Goal: Task Accomplishment & Management: Use online tool/utility

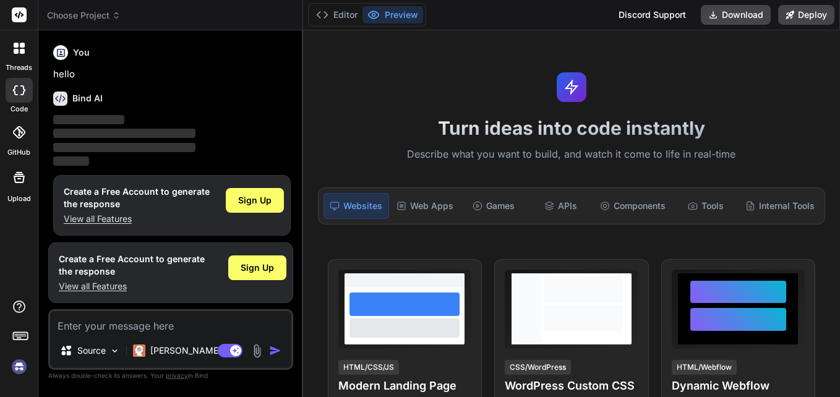
type textarea "x"
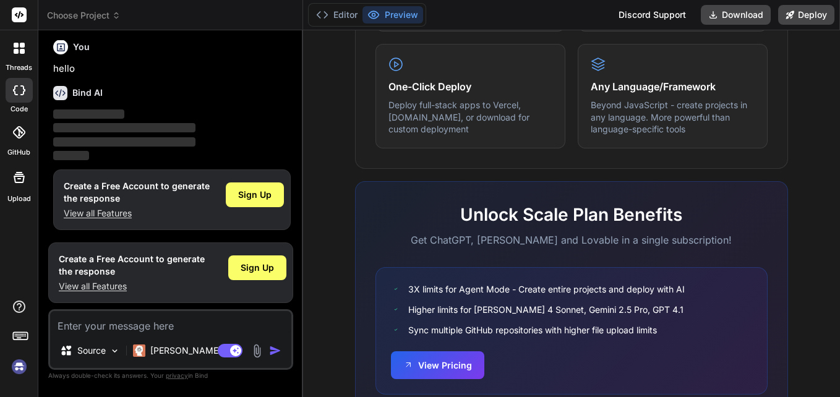
scroll to position [812, 0]
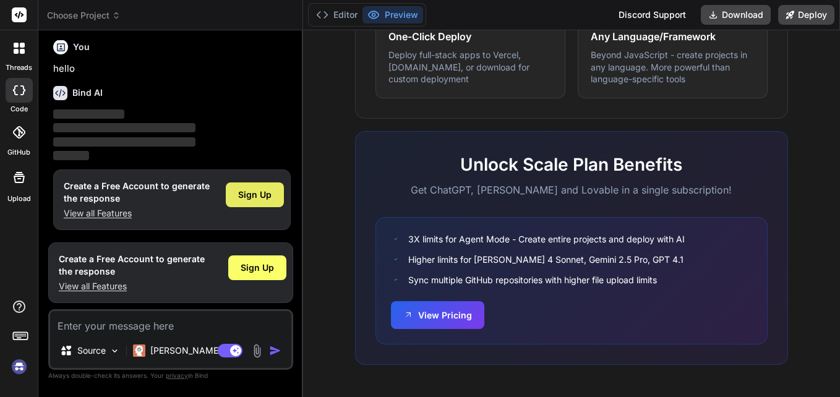
click at [257, 200] on span "Sign Up" at bounding box center [254, 195] width 33 height 12
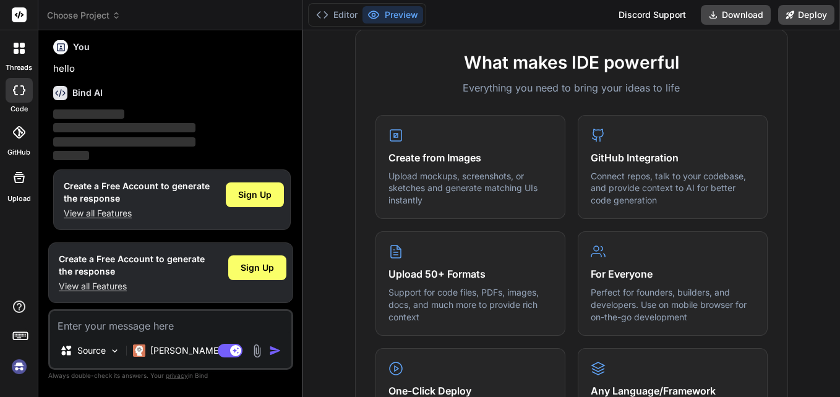
scroll to position [400, 0]
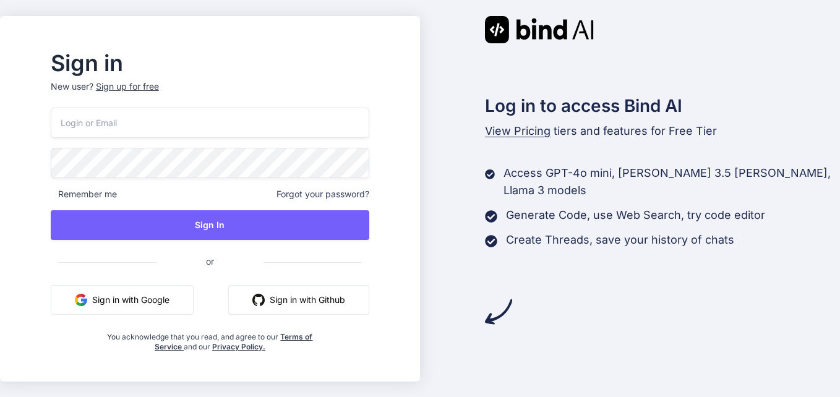
click at [285, 131] on input "email" at bounding box center [210, 123] width 319 height 30
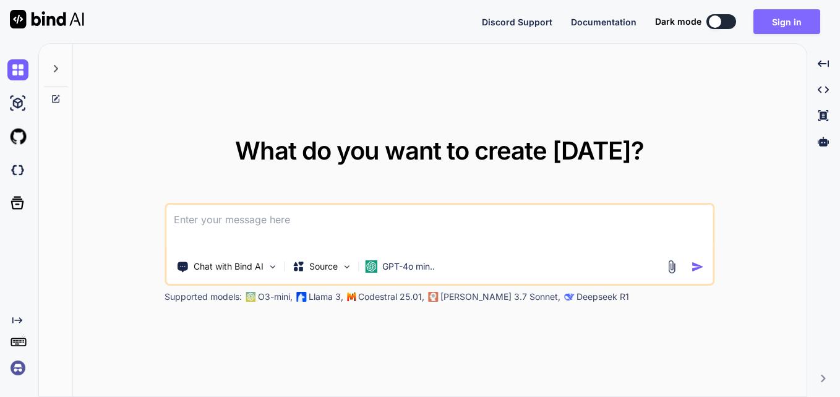
click at [801, 31] on button "Sign in" at bounding box center [787, 21] width 67 height 25
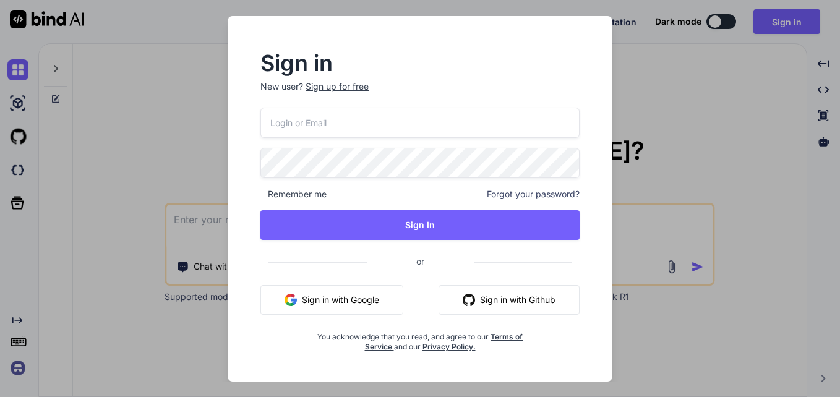
click at [516, 115] on input "email" at bounding box center [420, 123] width 319 height 30
type input "roseh7829@ncien.com"
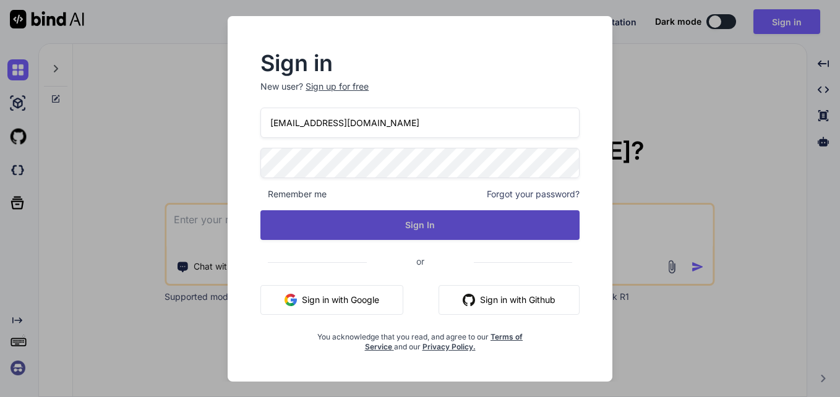
click at [433, 231] on button "Sign In" at bounding box center [420, 225] width 319 height 30
click at [425, 226] on button "Sign In" at bounding box center [420, 225] width 319 height 30
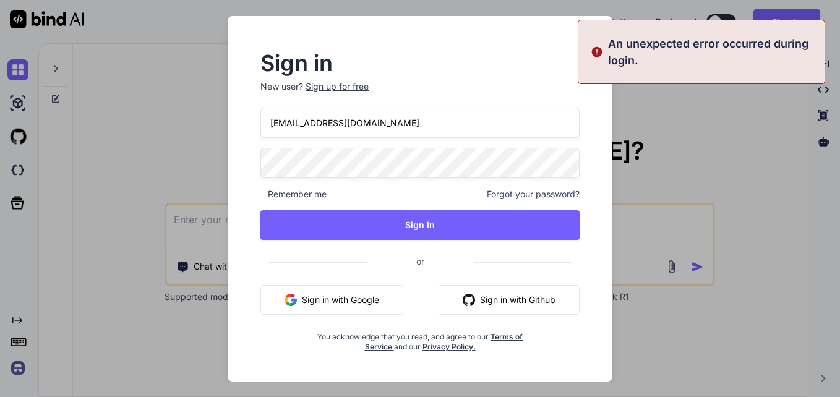
click at [338, 87] on div "Sign up for free" at bounding box center [337, 86] width 63 height 12
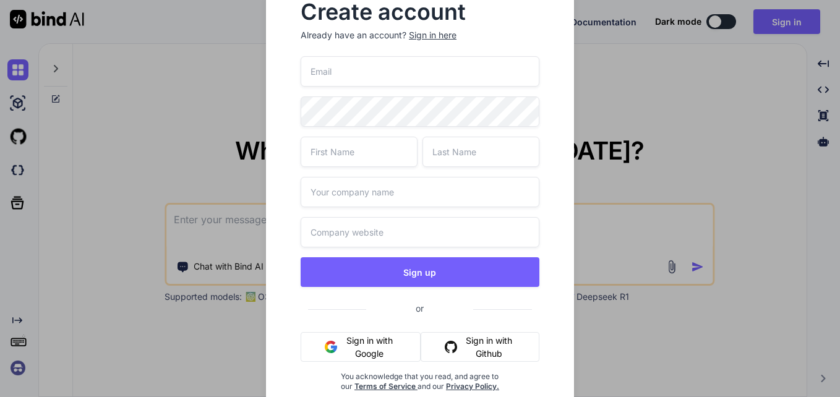
click at [344, 61] on input "email" at bounding box center [420, 71] width 239 height 30
paste input "roseh7829@ncien.com"
type input "roseh7829@ncien.com"
click at [332, 155] on input "text" at bounding box center [359, 152] width 117 height 30
type input "ooo"
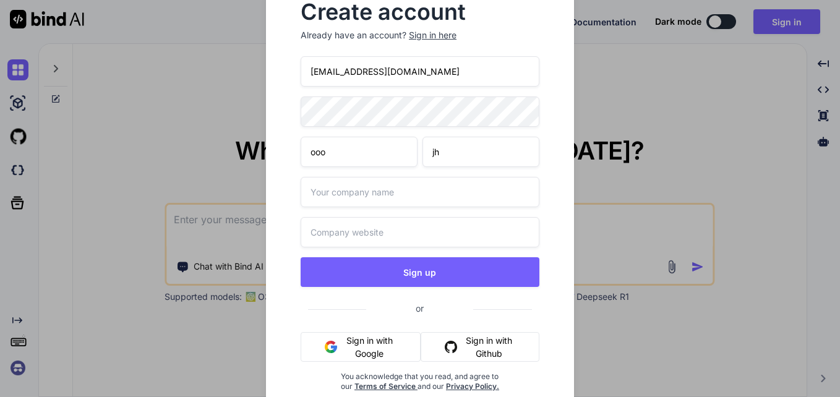
click at [433, 150] on input "jh" at bounding box center [481, 152] width 117 height 30
type input "jhhh"
click at [358, 203] on input "text" at bounding box center [420, 192] width 239 height 30
type input "hhh"
click at [339, 236] on input "text" at bounding box center [420, 232] width 239 height 30
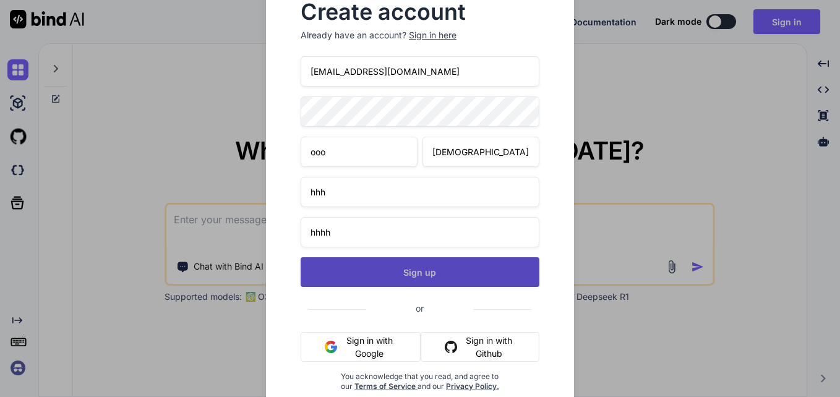
type input "hhhh"
click at [362, 269] on button "Sign up" at bounding box center [420, 272] width 239 height 30
type textarea "x"
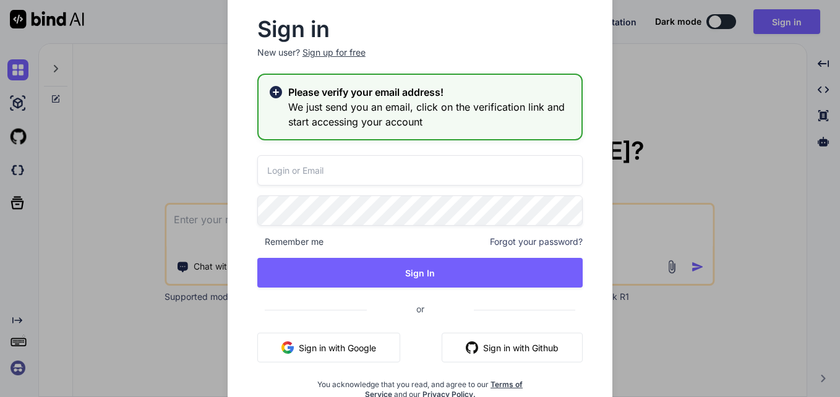
click at [336, 53] on div "Sign up for free" at bounding box center [334, 52] width 63 height 12
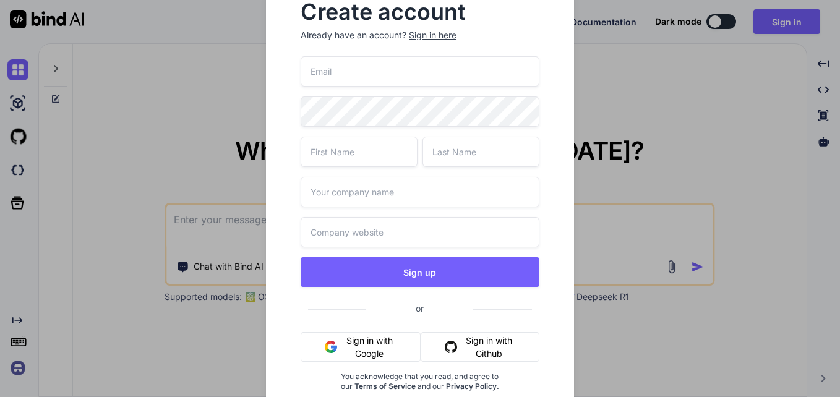
click at [345, 63] on input "email" at bounding box center [420, 71] width 239 height 30
click at [345, 68] on input "co53pq1wd8@jxpomup.cpom" at bounding box center [420, 71] width 239 height 30
type input "co53pq1wd8@jxpomup.cpom"
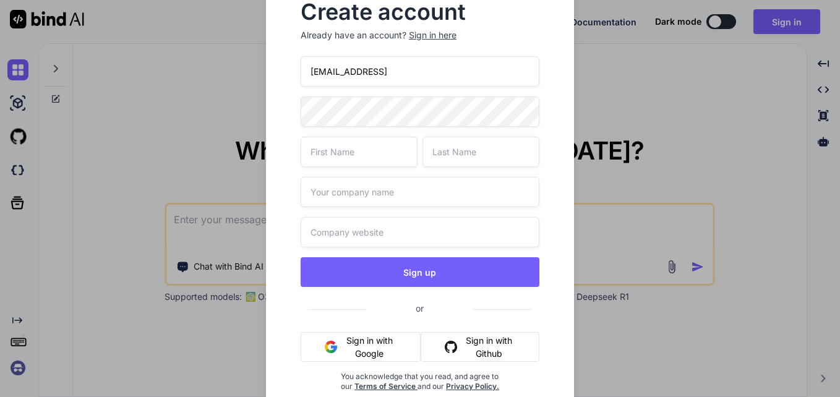
click at [360, 156] on input "text" at bounding box center [359, 152] width 117 height 30
type input "qqqaaa"
click at [470, 150] on input "text" at bounding box center [481, 152] width 117 height 30
type input "cczz"
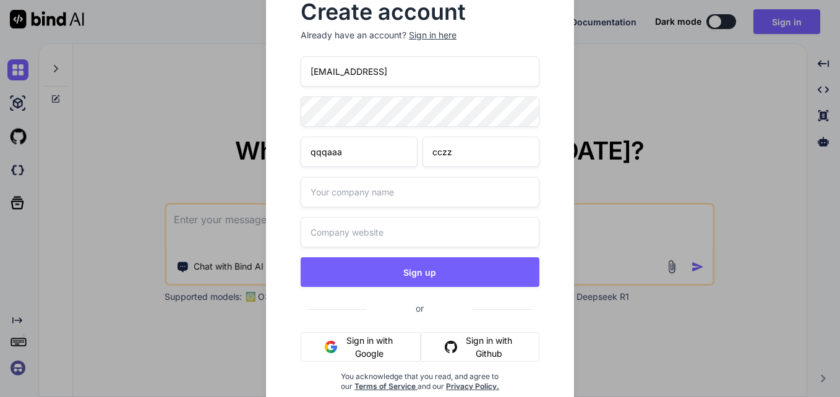
click at [390, 191] on input "text" at bounding box center [420, 192] width 239 height 30
type input "www"
click at [364, 233] on input "text" at bounding box center [420, 232] width 239 height 30
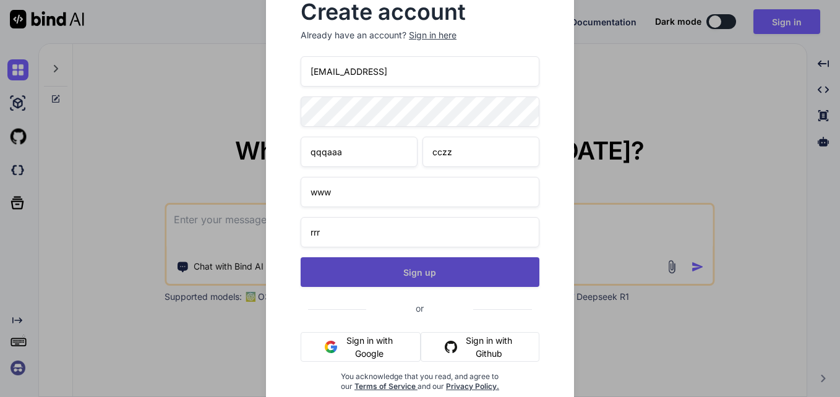
type input "rrr"
click at [386, 280] on button "Sign up" at bounding box center [420, 272] width 239 height 30
type textarea "x"
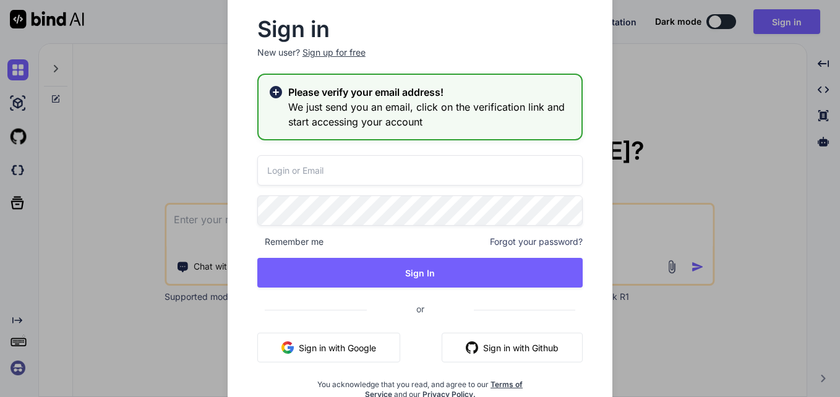
click at [437, 167] on input "email" at bounding box center [419, 170] width 325 height 30
type input "roseh7829@ncien.com"
click at [443, 175] on input "roseh7829@ncien.com" at bounding box center [419, 170] width 325 height 30
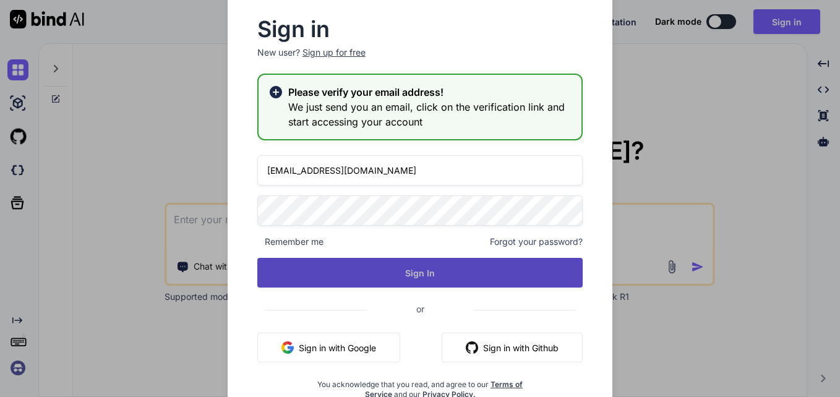
click at [471, 271] on button "Sign In" at bounding box center [419, 273] width 325 height 30
type textarea "x"
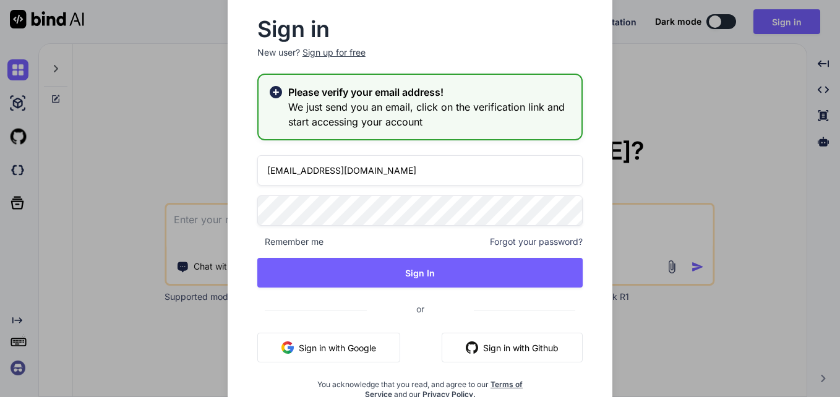
scroll to position [14, 0]
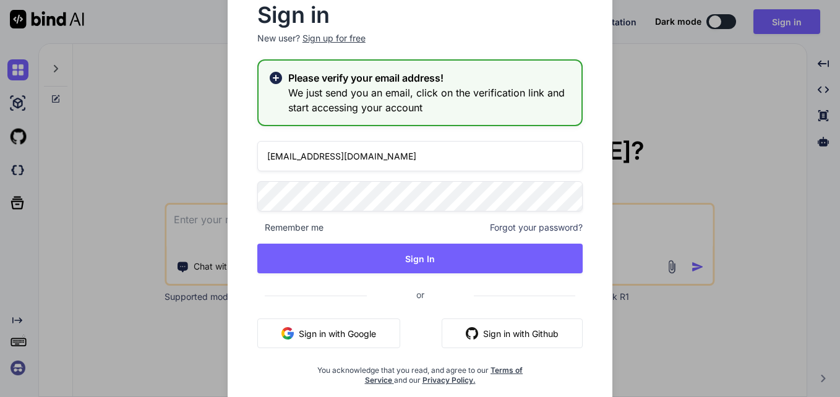
click at [276, 77] on rect at bounding box center [275, 77] width 7 height 7
click at [277, 77] on icon at bounding box center [276, 78] width 12 height 12
click at [361, 75] on h2 "Please verify your email address!" at bounding box center [429, 78] width 283 height 15
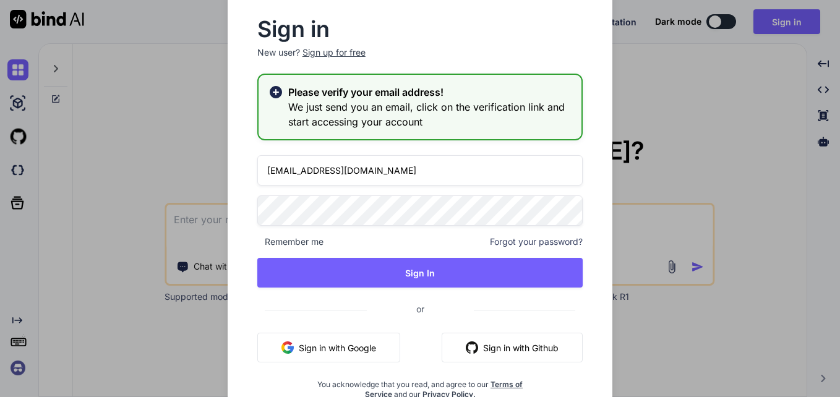
click at [329, 51] on div "Sign up for free" at bounding box center [334, 52] width 63 height 12
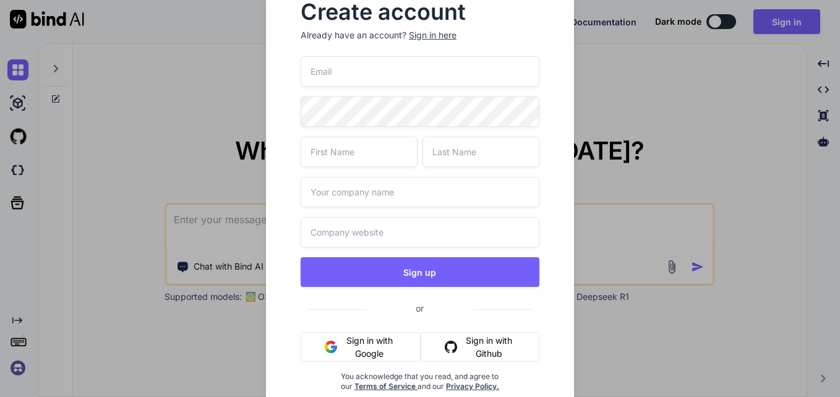
click at [355, 68] on input "email" at bounding box center [420, 71] width 239 height 30
type input "roseh7829@ncien.com"
type input "ooo"
type input "jhhh"
type input "hhh"
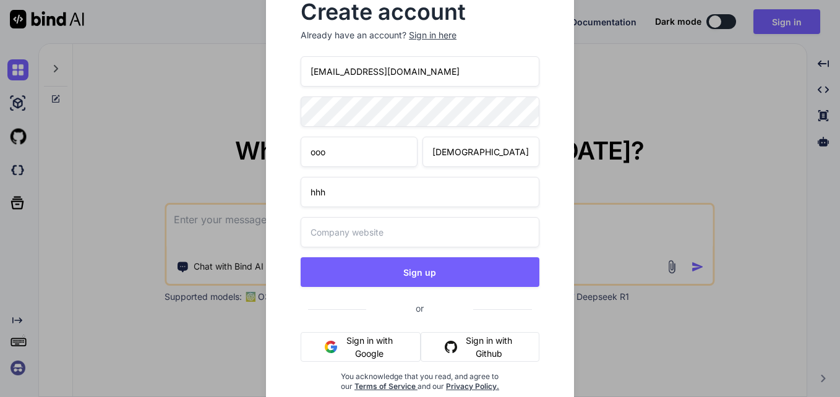
type input "hhhh"
click at [355, 74] on input "roseh7829@ncien.com" at bounding box center [420, 71] width 239 height 30
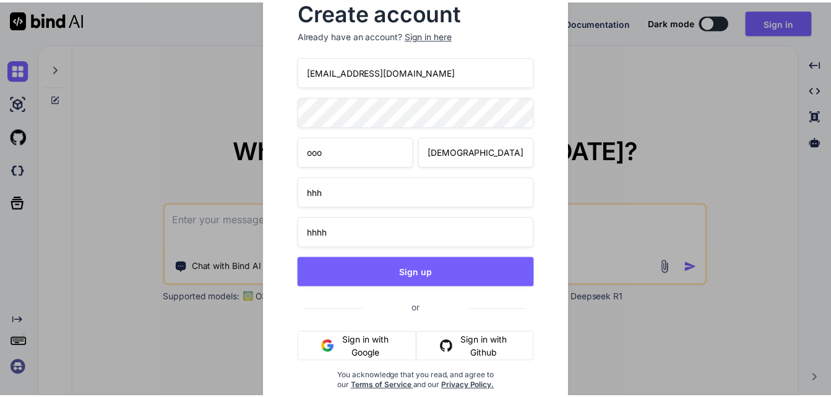
scroll to position [9, 0]
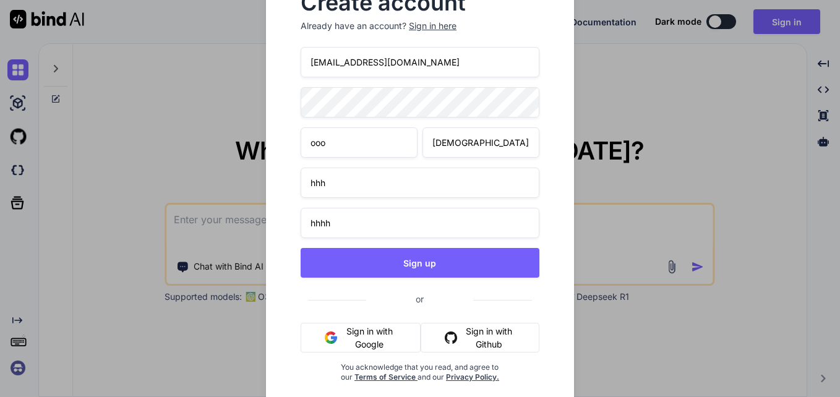
type input "roseh78291@ncien.com"
click at [384, 68] on input "roseh78291@ncien.com" at bounding box center [420, 62] width 239 height 30
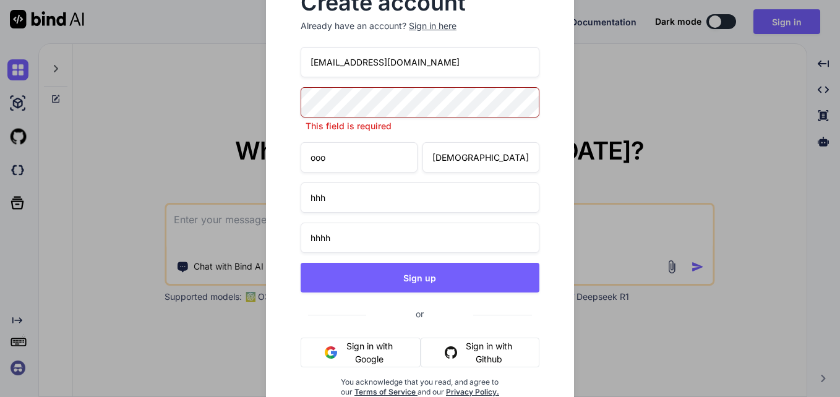
click at [384, 68] on input "roseh78291@ncien.com" at bounding box center [420, 62] width 239 height 30
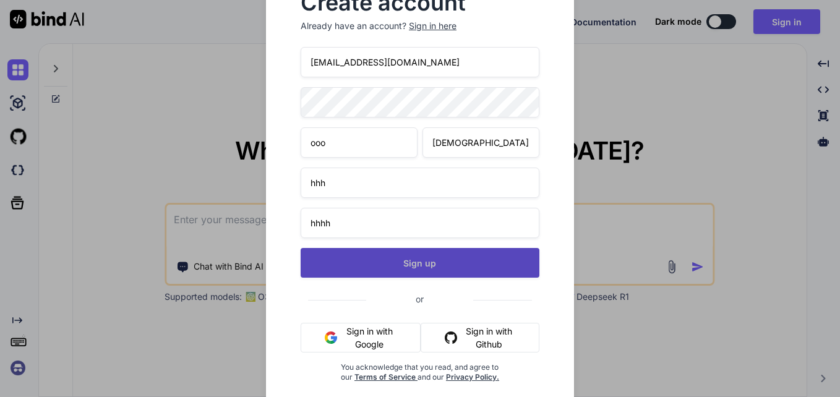
click at [407, 275] on button "Sign up" at bounding box center [420, 263] width 239 height 30
click at [432, 259] on button "Sign up" at bounding box center [420, 263] width 239 height 30
type textarea "x"
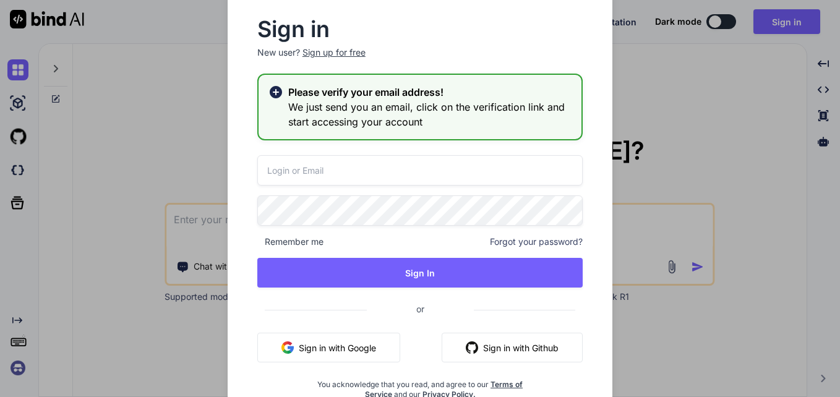
click at [450, 176] on input "email" at bounding box center [419, 170] width 325 height 30
click at [309, 168] on input "roseh7829@ncien.com" at bounding box center [419, 170] width 325 height 30
type input "roseh78291@ncien.com"
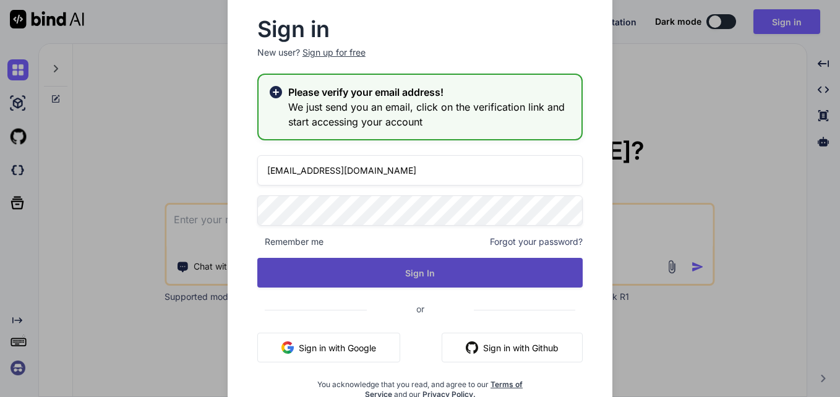
click at [396, 274] on button "Sign In" at bounding box center [419, 273] width 325 height 30
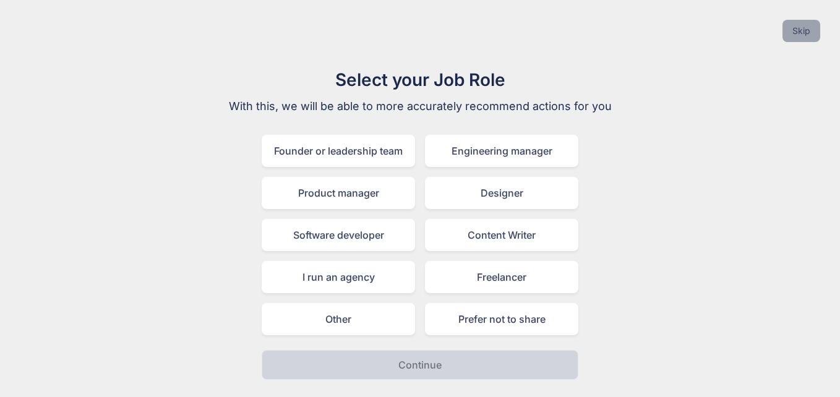
click at [808, 33] on button "Skip" at bounding box center [802, 31] width 38 height 22
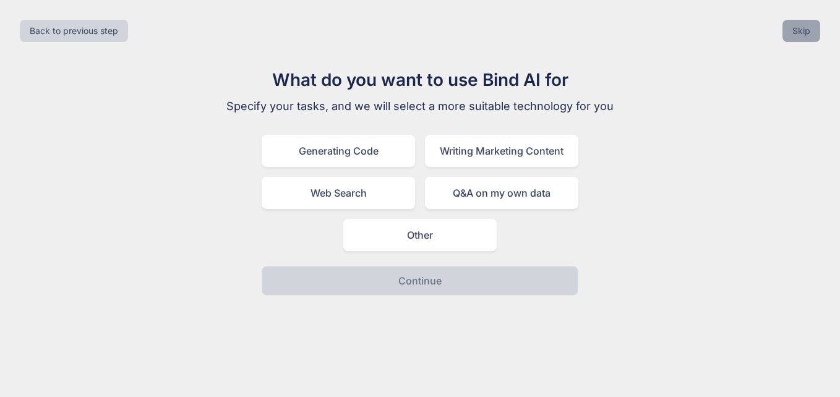
click at [800, 32] on button "Skip" at bounding box center [802, 31] width 38 height 22
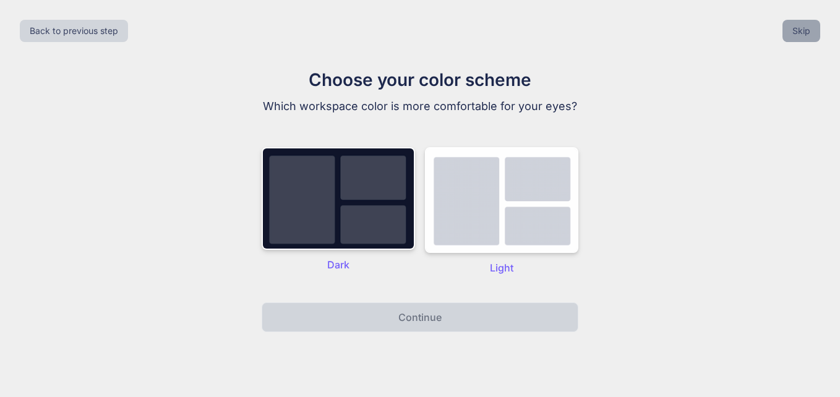
click at [800, 32] on button "Skip" at bounding box center [802, 31] width 38 height 22
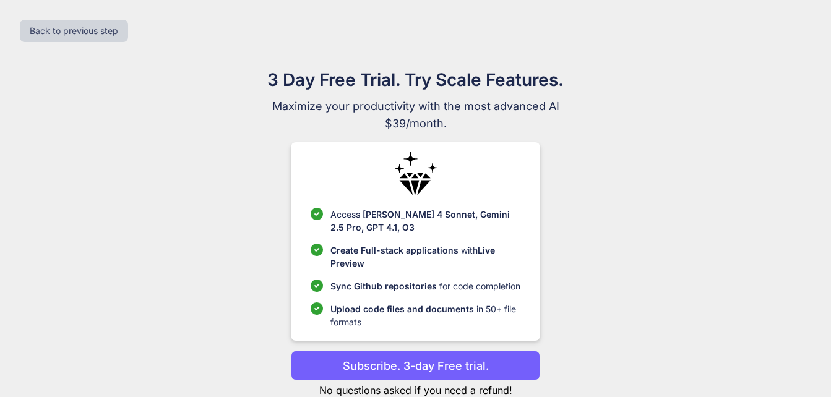
scroll to position [35, 0]
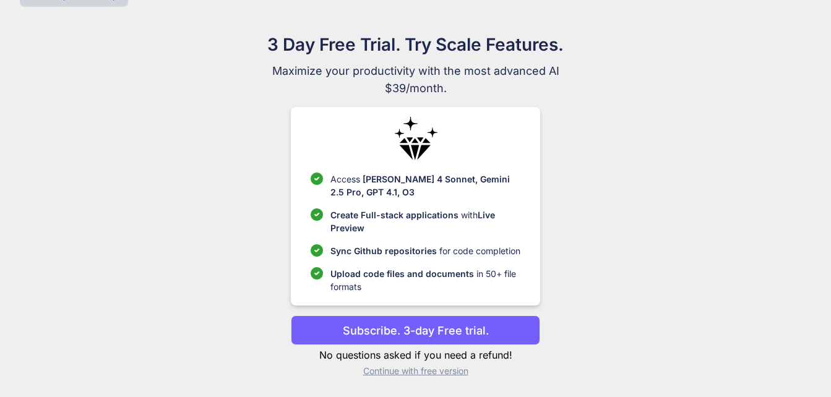
click at [454, 375] on p "Continue with free version" at bounding box center [415, 371] width 249 height 12
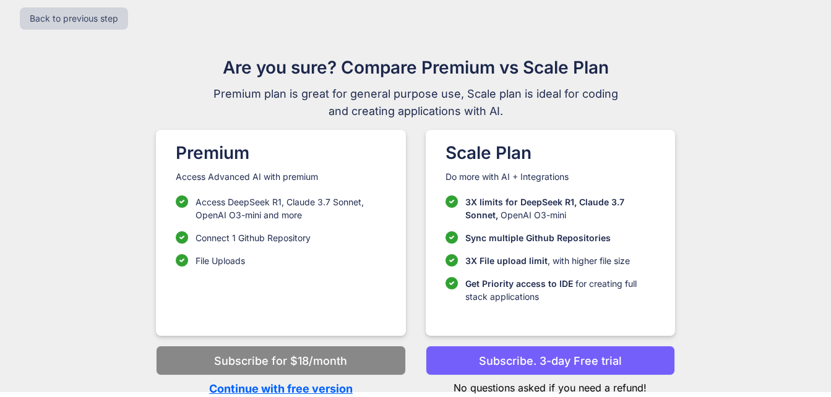
scroll to position [12, 0]
click at [329, 389] on p "Continue with free version" at bounding box center [280, 389] width 249 height 17
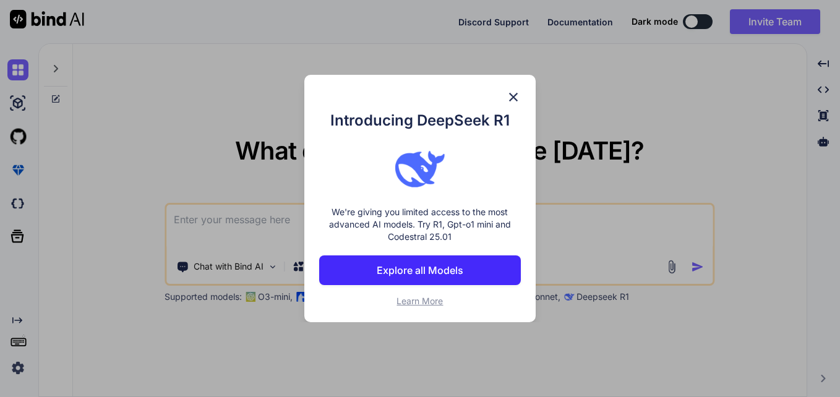
click at [516, 95] on img at bounding box center [513, 97] width 15 height 15
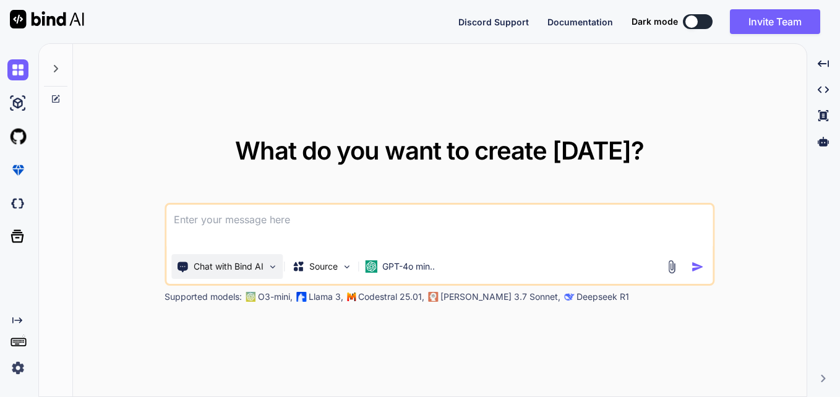
click at [243, 269] on p "Chat with Bind AI" at bounding box center [229, 267] width 70 height 12
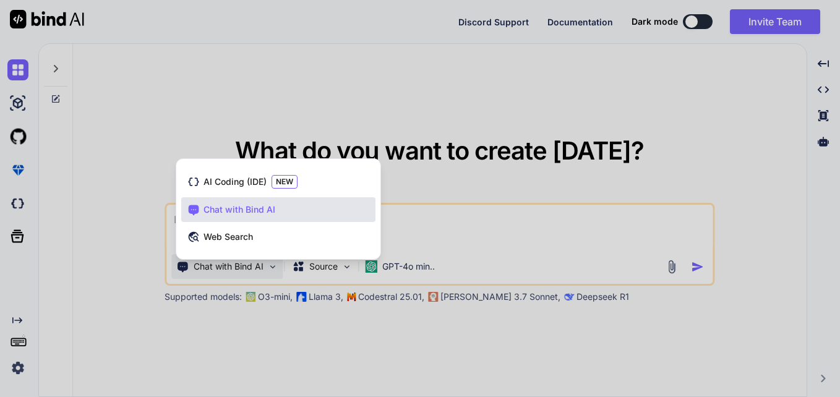
click at [459, 229] on div at bounding box center [420, 198] width 840 height 397
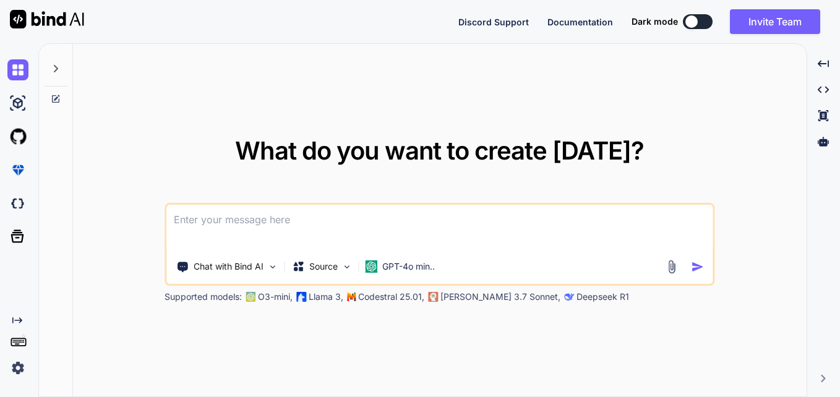
click at [431, 225] on textarea at bounding box center [439, 228] width 546 height 46
paste textarea "{ "name": "Contact_id_Email", "expr": "row_num* 46 + id_val +0", "seq": 0 }, { …"
type textarea "x"
type textarea "{ "name": "Contact_id_Email", "expr": "row_num* 46 + id_val +0", "seq": 0 }, { …"
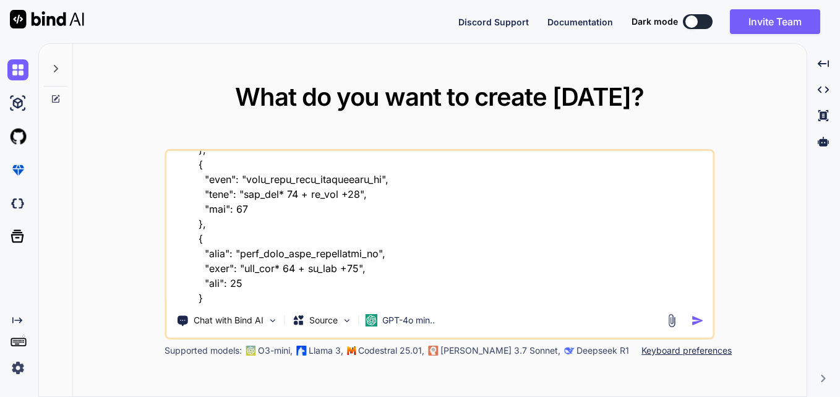
scroll to position [3270, 0]
type textarea "x"
type textarea "{ "name": "Contact_id_Email", "expr": "row_num* 46 + id_val +0", "seq": 0 }, { …"
type textarea "x"
type textarea "{ "name": "Contact_id_Email", "expr": "row_num* 46 + id_val +0", "seq": 0 }, { …"
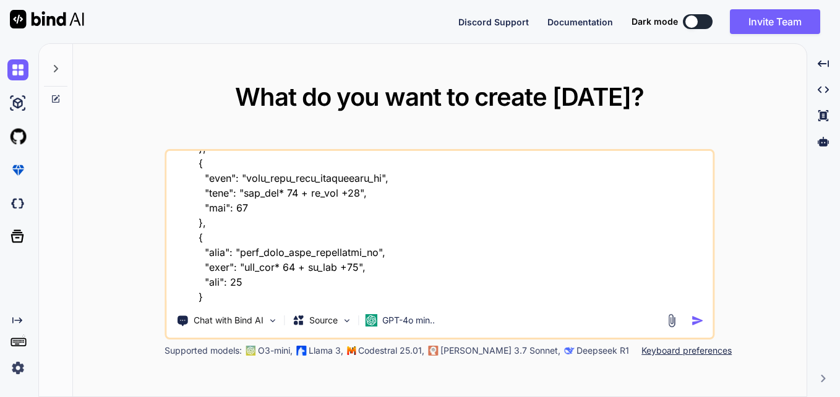
scroll to position [3299, 0]
type textarea "x"
type textarea "{ "name": "Contact_id_Email", "expr": "row_num* 46 + id_val +0", "seq": 0 }, { …"
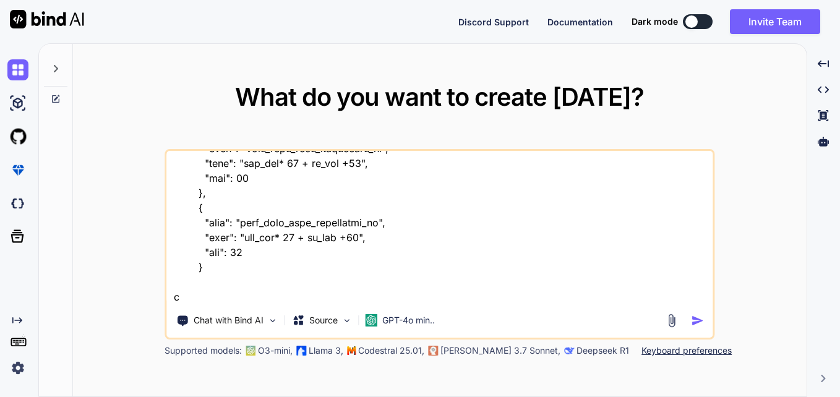
type textarea "x"
type textarea "{ "name": "Contact_id_Email", "expr": "row_num* 46 + id_val +0", "seq": 0 }, { …"
type textarea "x"
type textarea "{ "name": "Contact_id_Email", "expr": "row_num* 46 + id_val +0", "seq": 0 }, { …"
type textarea "x"
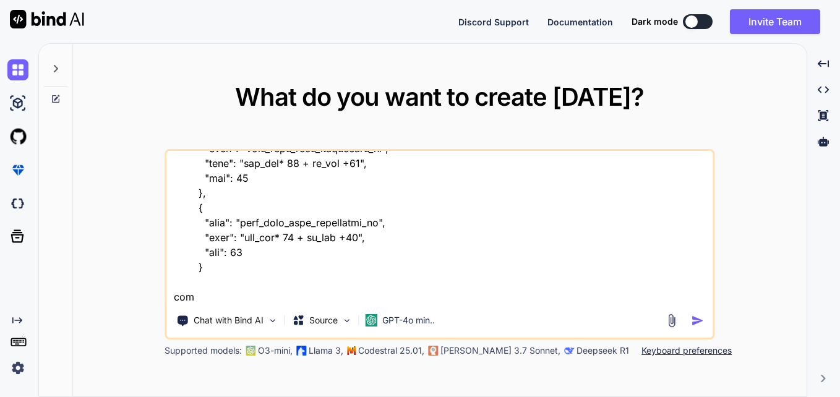
type textarea "{ "name": "Contact_id_Email", "expr": "row_num* 46 + id_val +0", "seq": 0 }, { …"
type textarea "x"
type textarea "{ "name": "Contact_id_Email", "expr": "row_num* 46 + id_val +0", "seq": 0 }, { …"
type textarea "x"
type textarea "{ "name": "Contact_id_Email", "expr": "row_num* 46 + id_val +0", "seq": 0 }, { …"
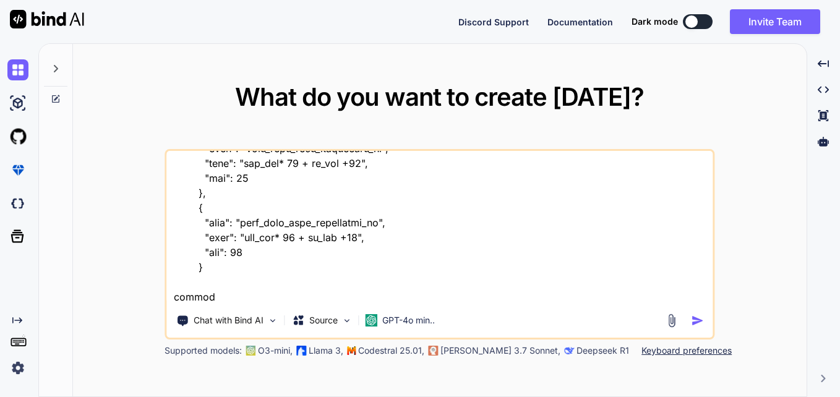
type textarea "x"
type textarea "{ "name": "Contact_id_Email", "expr": "row_num* 46 + id_val +0", "seq": 0 }, { …"
type textarea "x"
type textarea "{ "name": "Contact_id_Email", "expr": "row_num* 46 + id_val +0", "seq": 0 }, { …"
type textarea "x"
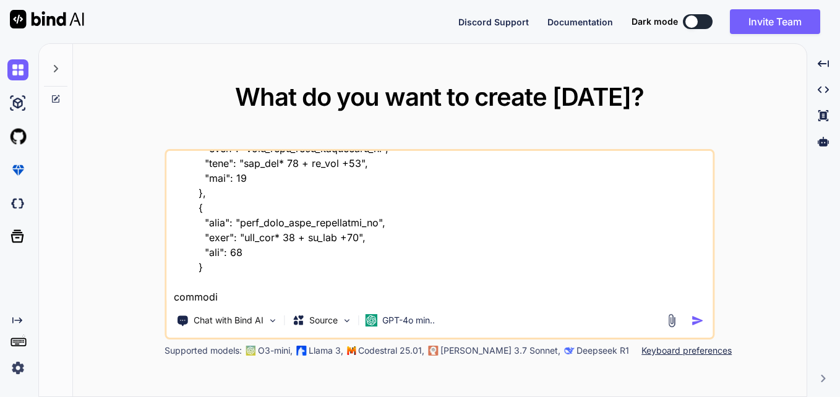
type textarea "{ "name": "Contact_id_Email", "expr": "row_num* 46 + id_val +0", "seq": 0 }, { …"
type textarea "x"
type textarea "{ "name": "Contact_id_Email", "expr": "row_num* 46 + id_val +0", "seq": 0 }, { …"
type textarea "x"
type textarea "{ "name": "Contact_id_Email", "expr": "row_num* 46 + id_val +0", "seq": 0 }, { …"
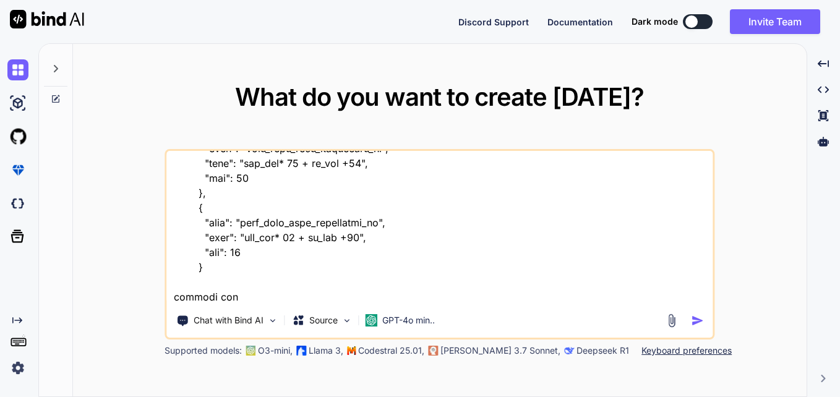
type textarea "x"
type textarea "{ "name": "Contact_id_Email", "expr": "row_num* 46 + id_val +0", "seq": 0 }, { …"
type textarea "x"
type textarea "{ "name": "Contact_id_Email", "expr": "row_num* 46 + id_val +0", "seq": 0 }, { …"
type textarea "x"
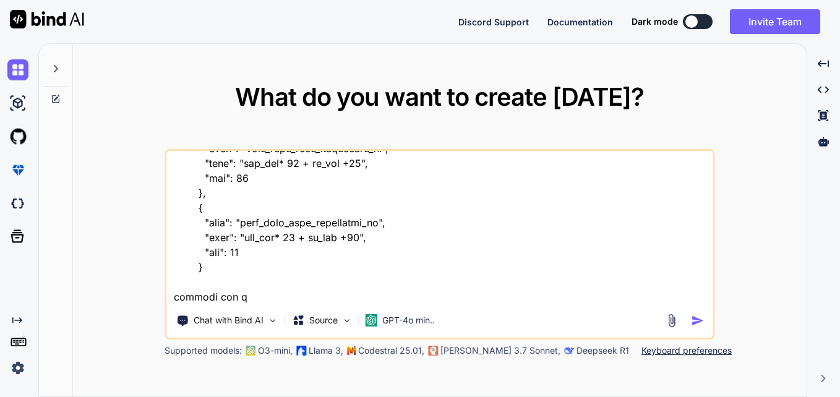
type textarea "{ "name": "Contact_id_Email", "expr": "row_num* 46 + id_val +0", "seq": 0 }, { …"
type textarea "x"
type textarea "{ "name": "Contact_id_Email", "expr": "row_num* 46 + id_val +0", "seq": 0 }, { …"
type textarea "x"
type textarea "{ "name": "Contact_id_Email", "expr": "row_num* 46 + id_val +0", "seq": 0 }, { …"
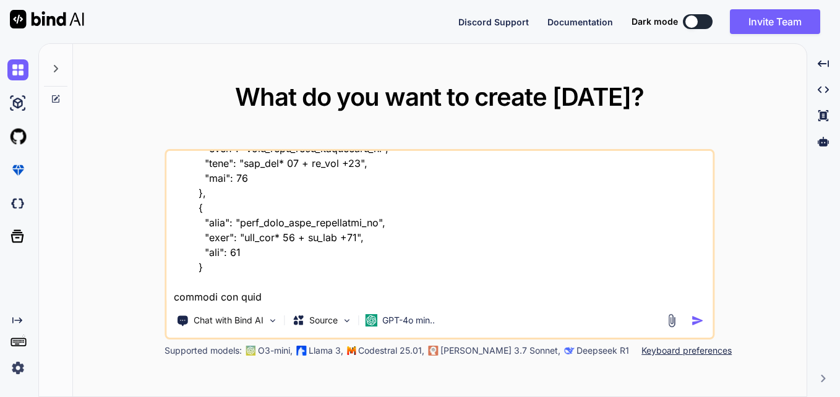
type textarea "x"
type textarea "{ "name": "Contact_id_Email", "expr": "row_num* 46 + id_val +0", "seq": 0 }, { …"
type textarea "x"
type textarea "{ "name": "Contact_id_Email", "expr": "row_num* 46 + id_val +0", "seq": 0 }, { …"
type textarea "x"
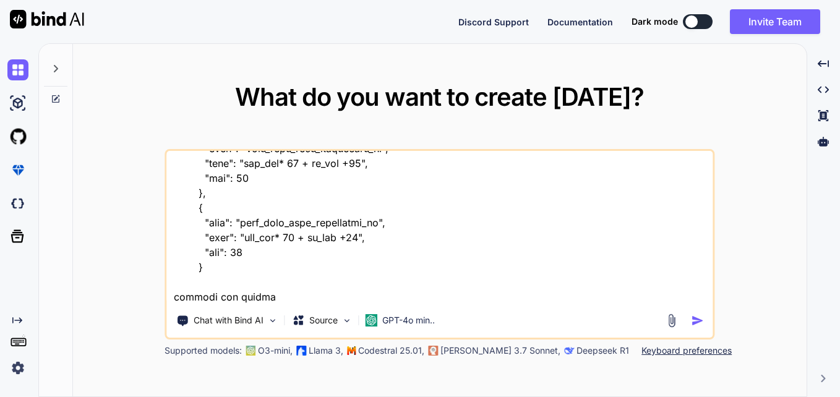
type textarea "{ "name": "Contact_id_Email", "expr": "row_num* 46 + id_val +0", "seq": 0 }, { …"
type textarea "x"
type textarea "{ "name": "Contact_id_Email", "expr": "row_num* 46 + id_val +0", "seq": 0 }, { …"
type textarea "x"
type textarea "{ "name": "Contact_id_Email", "expr": "row_num* 46 + id_val +0", "seq": 0 }, { …"
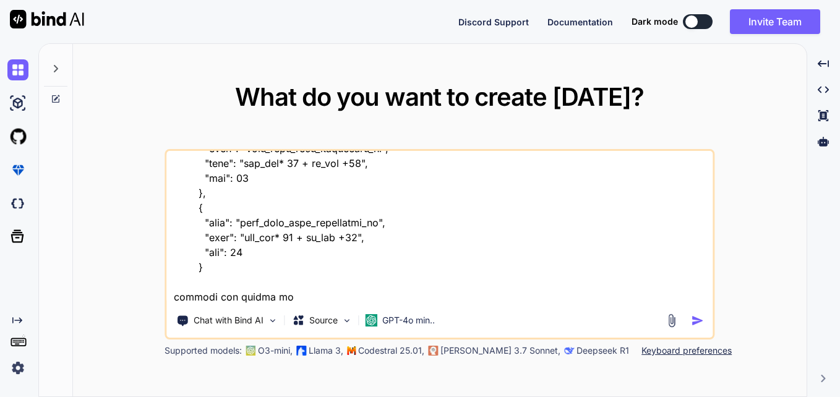
type textarea "x"
type textarea "{ "name": "Contact_id_Email", "expr": "row_num* 46 + id_val +0", "seq": 0 }, { …"
type textarea "x"
type textarea "{ "name": "Contact_id_Email", "expr": "row_num* 46 + id_val +0", "seq": 0 }, { …"
type textarea "x"
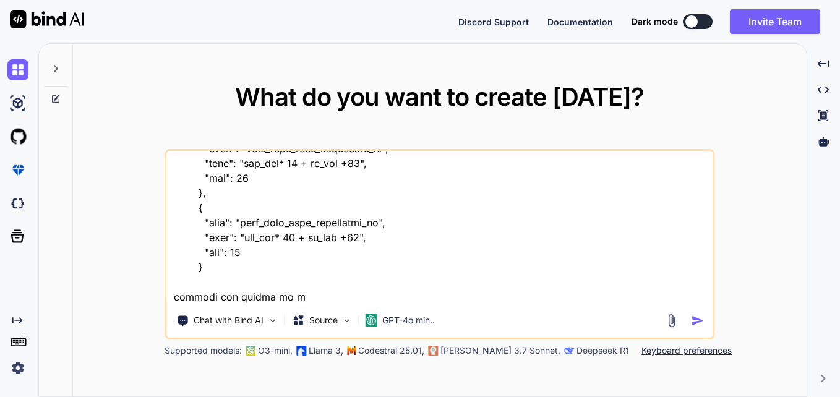
type textarea "{ "name": "Contact_id_Email", "expr": "row_num* 46 + id_val +0", "seq": 0 }, { …"
type textarea "x"
type textarea "{ "name": "Contact_id_Email", "expr": "row_num* 46 + id_val +0", "seq": 0 }, { …"
type textarea "x"
type textarea "{ "name": "Contact_id_Email", "expr": "row_num* 46 + id_val +0", "seq": 0 }, { …"
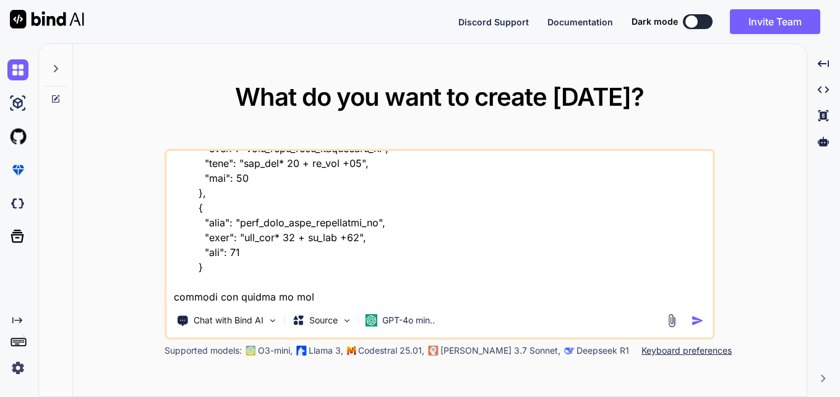
type textarea "x"
type textarea "{ "name": "Contact_id_Email", "expr": "row_num* 46 + id_val +0", "seq": 0 }, { …"
type textarea "x"
type textarea "{ "name": "Contact_id_Email", "expr": "row_num* 46 + id_val +0", "seq": 0 }, { …"
type textarea "x"
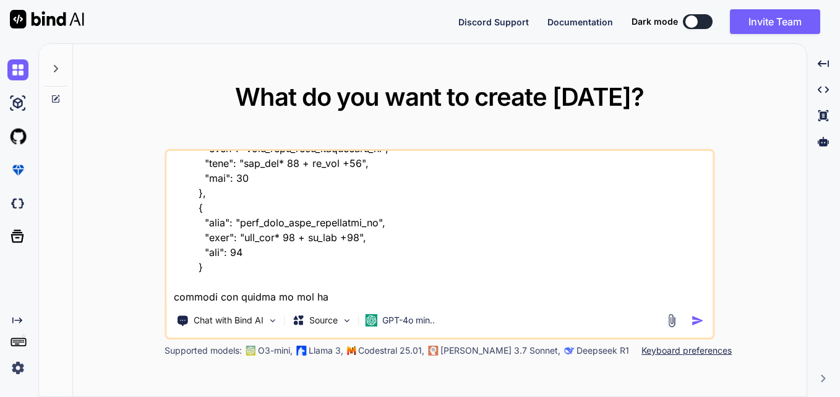
type textarea "{ "name": "Contact_id_Email", "expr": "row_num* 46 + id_val +0", "seq": 0 }, { …"
type textarea "x"
type textarea "{ "name": "Contact_id_Email", "expr": "row_num* 46 + id_val +0", "seq": 0 }, { …"
type textarea "x"
type textarea "{ "name": "Contact_id_Email", "expr": "row_num* 46 + id_val +0", "seq": 0 }, { …"
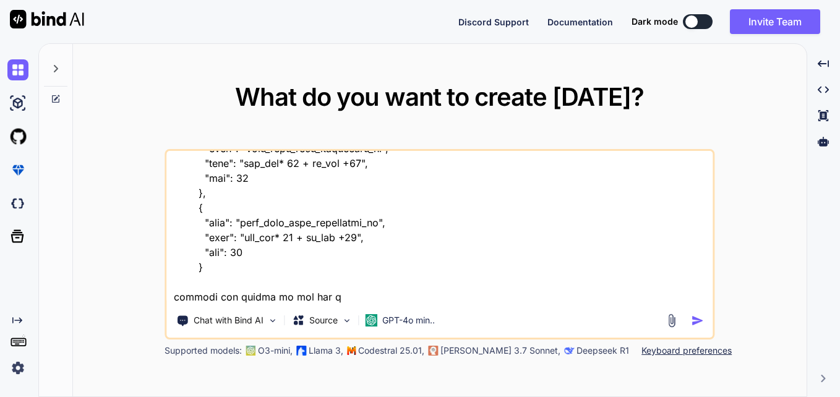
type textarea "x"
type textarea "{ "name": "Contact_id_Email", "expr": "row_num* 46 + id_val +0", "seq": 0 }, { …"
type textarea "x"
type textarea "{ "name": "Contact_id_Email", "expr": "row_num* 46 + id_val +0", "seq": 0 }, { …"
type textarea "x"
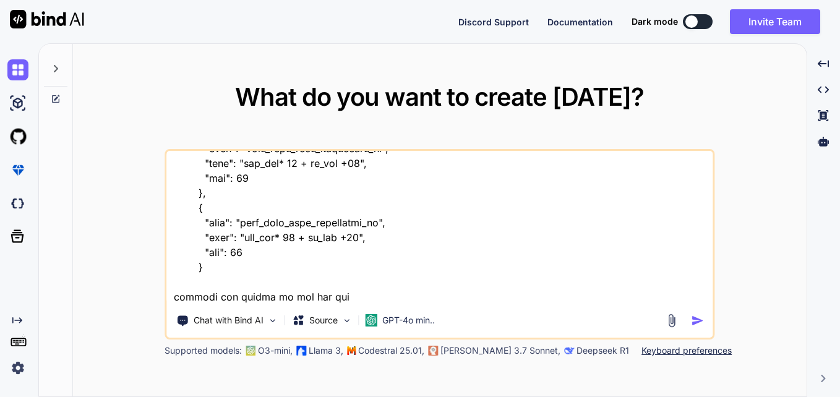
type textarea "{ "name": "Contact_id_Email", "expr": "row_num* 46 + id_val +0", "seq": 0 }, { …"
type textarea "x"
type textarea "{ "name": "Contact_id_Email", "expr": "row_num* 46 + id_val +0", "seq": 0 }, { …"
type textarea "x"
type textarea "{ "name": "Contact_id_Email", "expr": "row_num* 46 + id_val +0", "seq": 0 }, { …"
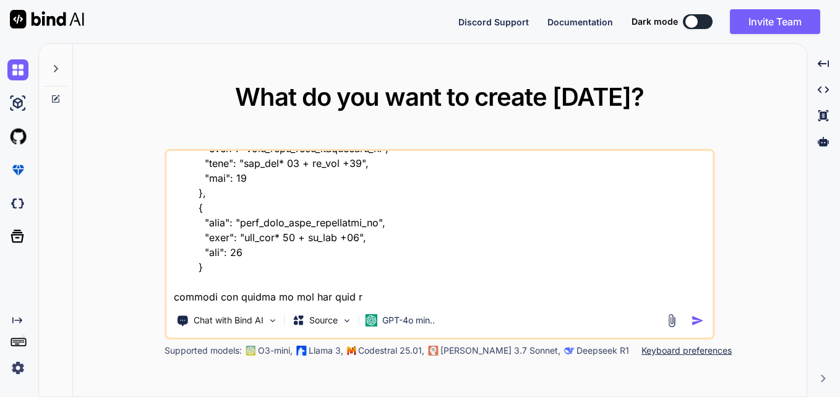
type textarea "x"
type textarea "{ "name": "Contact_id_Email", "expr": "row_num* 46 + id_val +0", "seq": 0 }, { …"
type textarea "x"
type textarea "{ "name": "Contact_id_Email", "expr": "row_num* 46 + id_val +0", "seq": 0 }, { …"
type textarea "x"
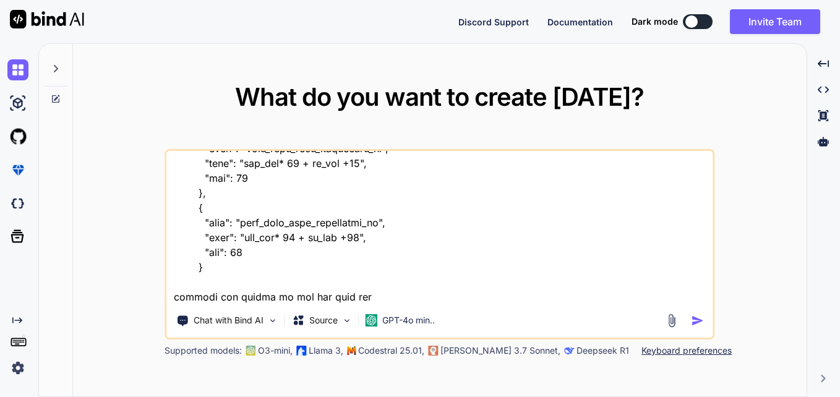
type textarea "{ "name": "Contact_id_Email", "expr": "row_num* 46 + id_val +0", "seq": 0 }, { …"
type textarea "x"
type textarea "{ "name": "Contact_id_Email", "expr": "row_num* 46 + id_val +0", "seq": 0 }, { …"
type textarea "x"
type textarea "{ "name": "Contact_id_Email", "expr": "row_num* 46 + id_val +0", "seq": 0 }, { …"
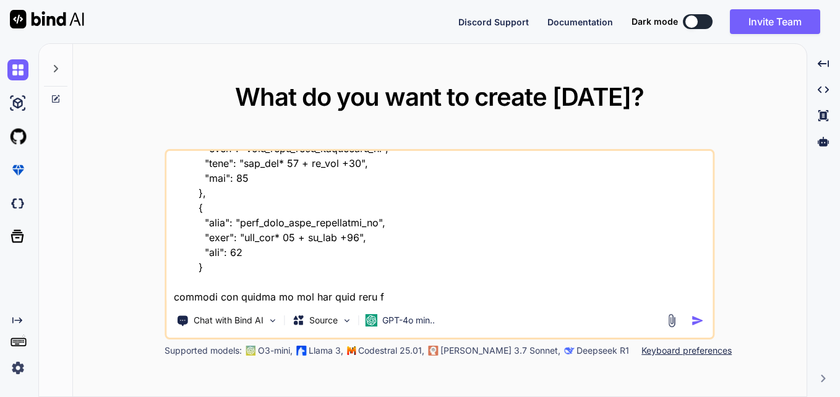
type textarea "x"
type textarea "{ "name": "Contact_id_Email", "expr": "row_num* 46 + id_val +0", "seq": 0 }, { …"
type textarea "x"
type textarea "{ "name": "Contact_id_Email", "expr": "row_num* 46 + id_val +0", "seq": 0 }, { …"
type textarea "x"
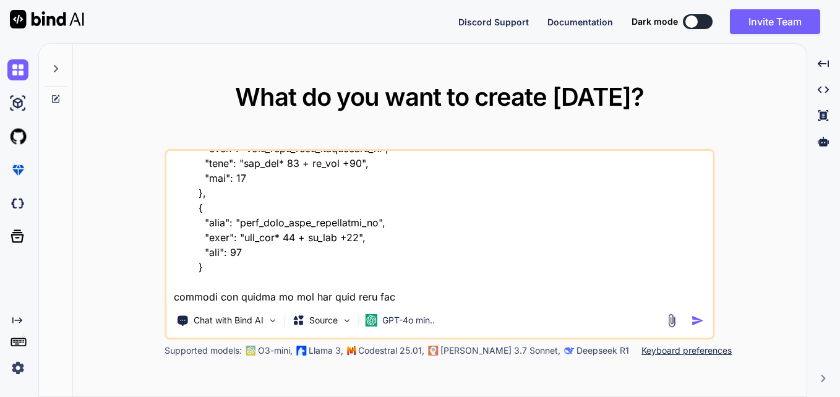
type textarea "{ "name": "Contact_id_Email", "expr": "row_num* 46 + id_val +0", "seq": 0 }, { …"
type textarea "x"
type textarea "{ "name": "Contact_id_Email", "expr": "row_num* 46 + id_val +0", "seq": 0 }, { …"
type textarea "x"
type textarea "{ "name": "Contact_id_Email", "expr": "row_num* 46 + id_val +0", "seq": 0 }, { …"
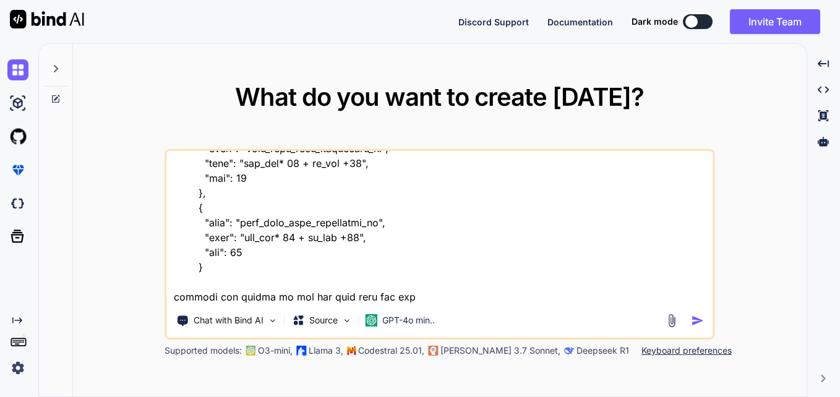
type textarea "x"
type textarea "{ "name": "Contact_id_Email", "expr": "row_num* 46 + id_val +0", "seq": 0 }, { …"
type textarea "x"
type textarea "{ "name": "Contact_id_Email", "expr": "row_num* 46 + id_val +0", "seq": 0 }, { …"
type textarea "x"
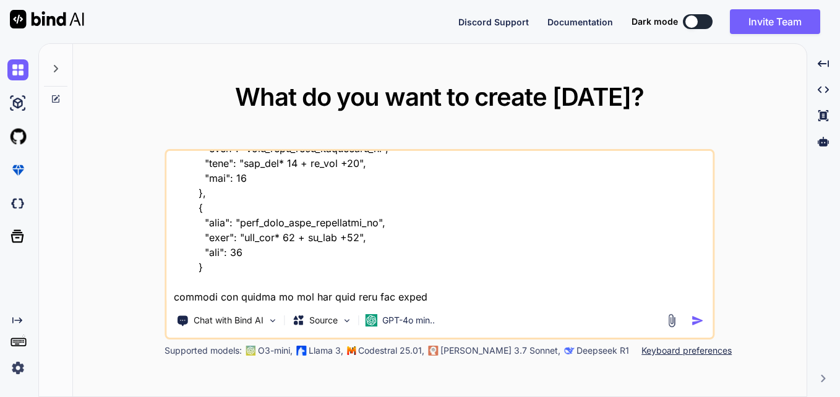
type textarea "{ "name": "Contact_id_Email", "expr": "row_num* 46 + id_val +0", "seq": 0 }, { …"
type textarea "x"
type textarea "{ "name": "Contact_id_Email", "expr": "row_num* 46 + id_val +0", "seq": 0 }, { …"
type textarea "x"
type textarea "{ "name": "Contact_id_Email", "expr": "row_num* 46 + id_val +0", "seq": 0 }, { …"
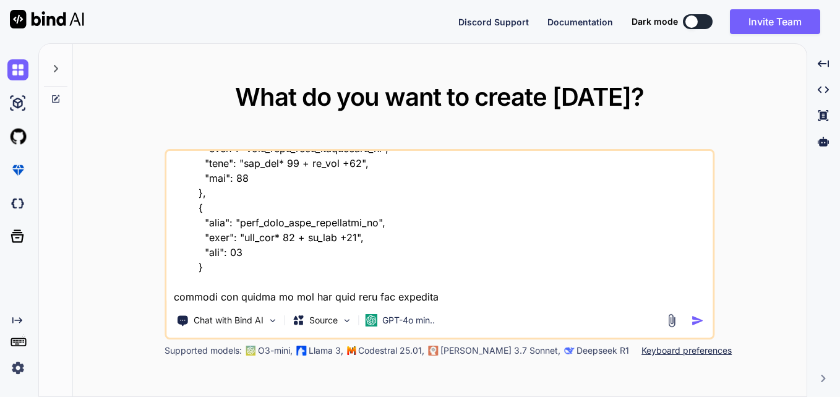
type textarea "x"
type textarea "{ "name": "Contact_id_Email", "expr": "row_num* 46 + id_val +0", "seq": 0 }, { …"
type textarea "x"
type textarea "{ "name": "Contact_id_Email", "expr": "row_num* 46 + id_val +0", "seq": 0 }, { …"
type textarea "x"
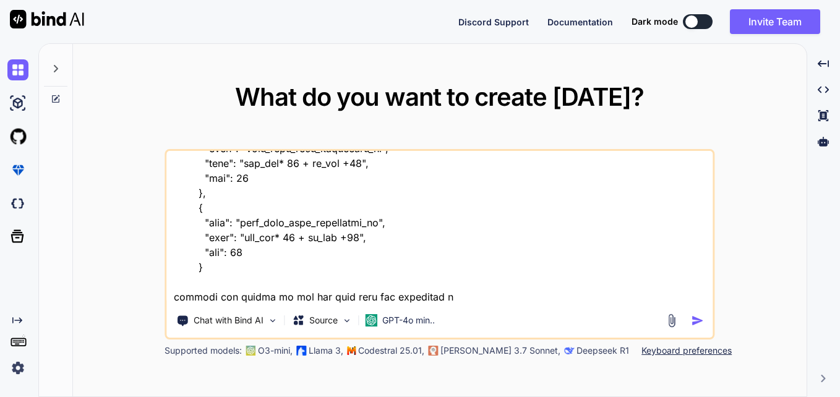
type textarea "{ "name": "Contact_id_Email", "expr": "row_num* 46 + id_val +0", "seq": 0 }, { …"
type textarea "x"
type textarea "{ "name": "Contact_id_Email", "expr": "row_num* 46 + id_val +0", "seq": 0 }, { …"
type textarea "x"
type textarea "{ "name": "Contact_id_Email", "expr": "row_num* 46 + id_val +0", "seq": 0 }, { …"
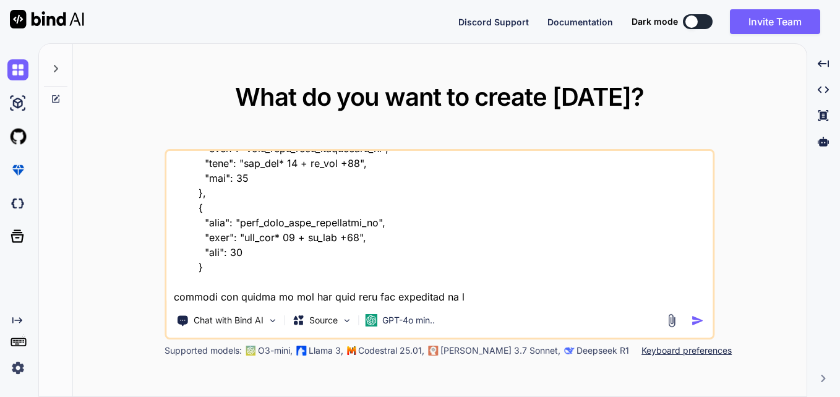
type textarea "x"
type textarea "{ "name": "Contact_id_Email", "expr": "row_num* 46 + id_val +0", "seq": 0 }, { …"
type textarea "x"
type textarea "{ "name": "Contact_id_Email", "expr": "row_num* 46 + id_val +0", "seq": 0 }, { …"
type textarea "x"
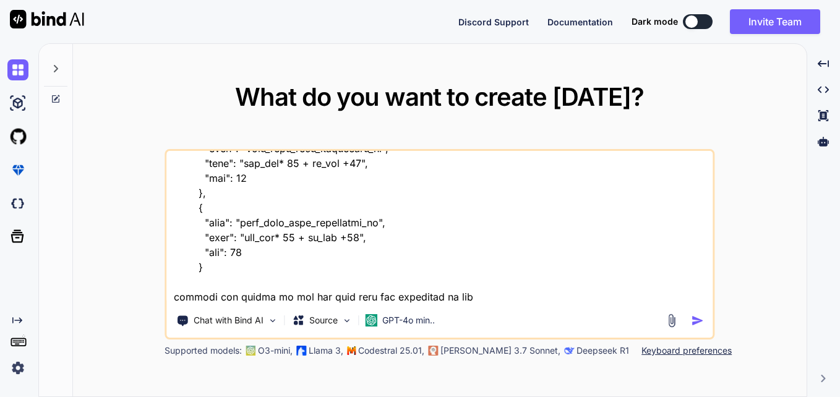
type textarea "{ "name": "Contact_id_Email", "expr": "row_num* 46 + id_val +0", "seq": 0 }, { …"
type textarea "x"
type textarea "{ "name": "Contact_id_Email", "expr": "row_num* 46 + id_val +0", "seq": 0 }, { …"
type textarea "x"
type textarea "{ "name": "Contact_id_Email", "expr": "row_num* 46 + id_val +0", "seq": 0 }, { …"
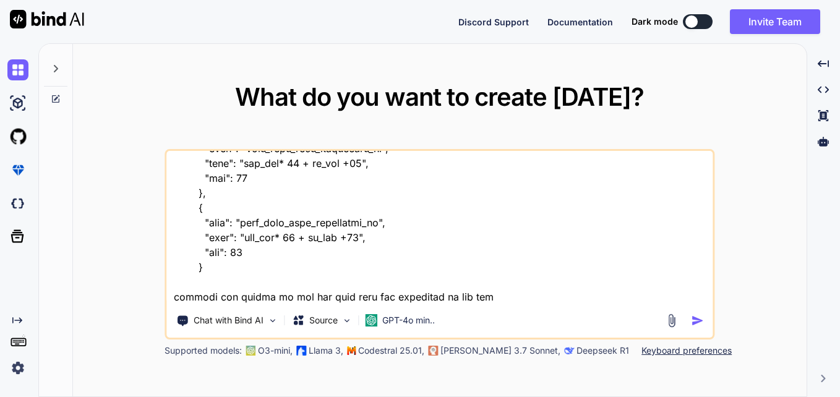
type textarea "x"
type textarea "{ "name": "Contact_id_Email", "expr": "row_num* 46 + id_val +0", "seq": 0 }, { …"
type textarea "x"
type textarea "{ "name": "Contact_id_Email", "expr": "row_num* 46 + id_val +0", "seq": 0 }, { …"
type textarea "x"
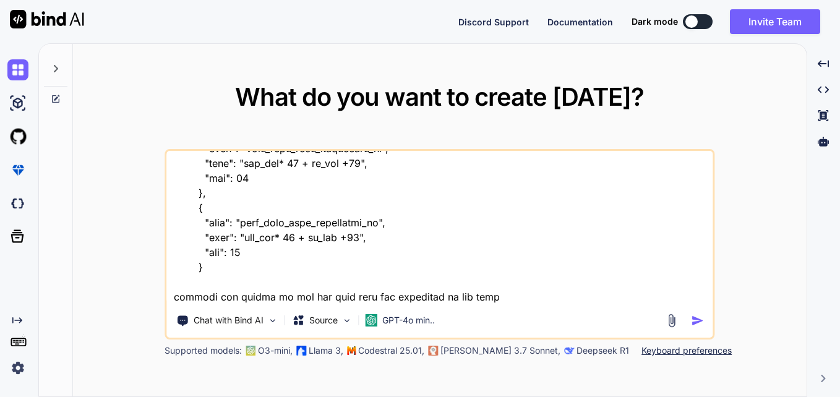
type textarea "{ "name": "Contact_id_Email", "expr": "row_num* 46 + id_val +0", "seq": 0 }, { …"
type textarea "x"
type textarea "{ "name": "Contact_id_Email", "expr": "row_num* 46 + id_val +0", "seq": 0 }, { …"
type textarea "x"
type textarea "{ "name": "Contact_id_Email", "expr": "row_num* 46 + id_val +0", "seq": 0 }, { …"
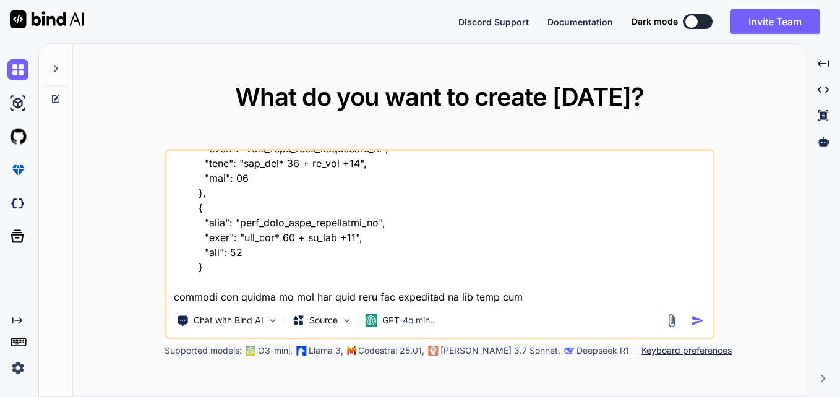
type textarea "x"
type textarea "{ "name": "Contact_id_Email", "expr": "row_num* 46 + id_val +0", "seq": 0 }, { …"
type textarea "x"
type textarea "{ "name": "Contact_id_Email", "expr": "row_num* 46 + id_val +0", "seq": 0 }, { …"
type textarea "x"
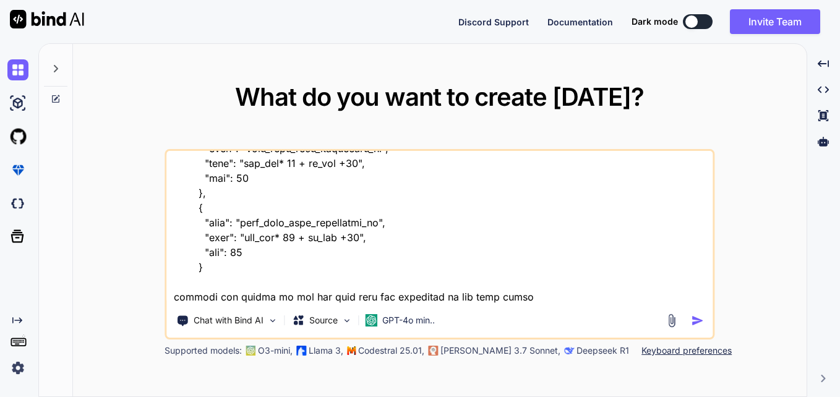
type textarea "{ "name": "Contact_id_Email", "expr": "row_num* 46 + id_val +0", "seq": 0 }, { …"
type textarea "x"
type textarea "{ "name": "Contact_id_Email", "expr": "row_num* 46 + id_val +0", "seq": 0 }, { …"
type textarea "x"
type textarea "{ "name": "Contact_id_Email", "expr": "row_num* 46 + id_val +0", "seq": 0 }, { …"
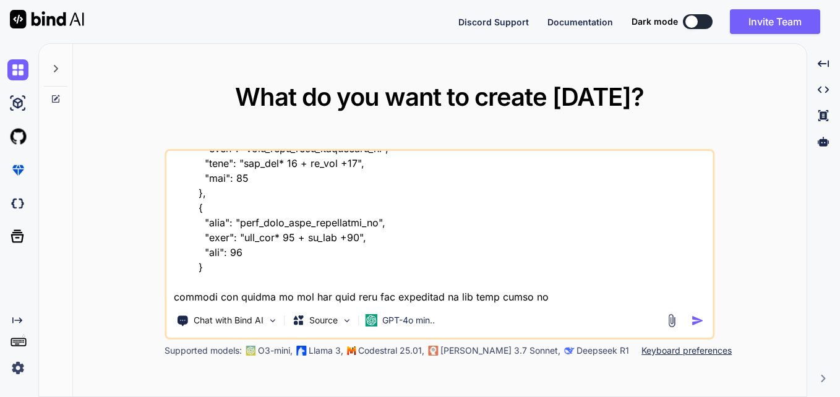
type textarea "x"
type textarea "{ "name": "Contact_id_Email", "expr": "row_num* 46 + id_val +0", "seq": 0 }, { …"
type textarea "x"
type textarea "{ "name": "Contact_id_Email", "expr": "row_num* 46 + id_val +0", "seq": 0 }, { …"
type textarea "x"
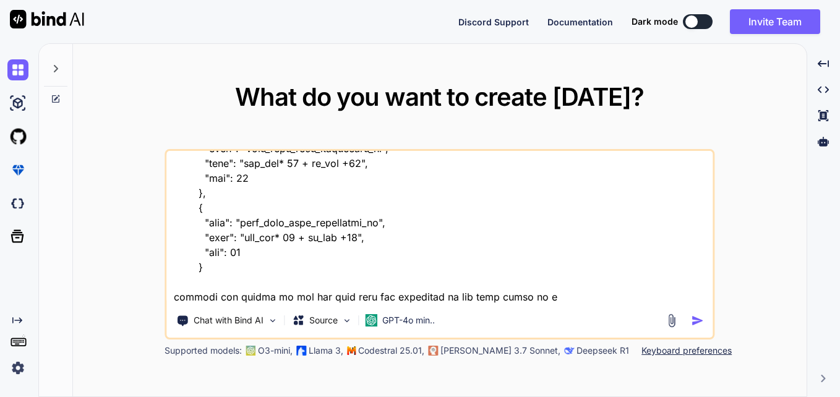
type textarea "{ "name": "Contact_id_Email", "expr": "row_num* 46 + id_val +0", "seq": 0 }, { …"
type textarea "x"
type textarea "{ "name": "Contact_id_Email", "expr": "row_num* 46 + id_val +0", "seq": 0 }, { …"
type textarea "x"
type textarea "{ "name": "Contact_id_Email", "expr": "row_num* 46 + id_val +0", "seq": 0 }, { …"
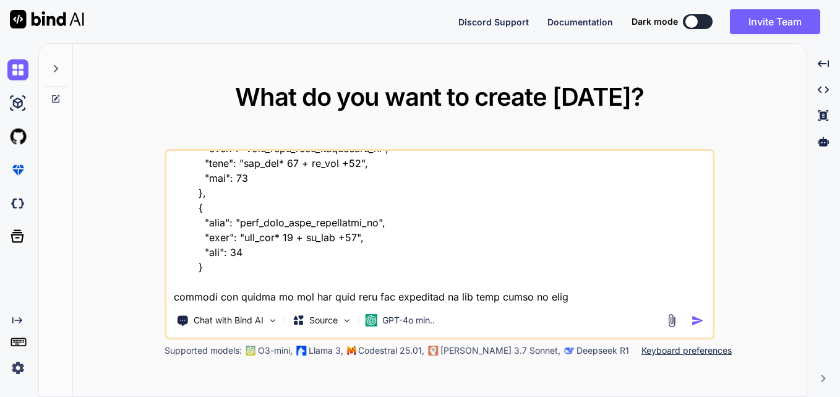
type textarea "x"
type textarea "{ "name": "Contact_id_Email", "expr": "row_num* 46 + id_val +0", "seq": 0 }, { …"
type textarea "x"
type textarea "{ "name": "Contact_id_Email", "expr": "row_num* 46 + id_val +0", "seq": 0 }, { …"
type textarea "x"
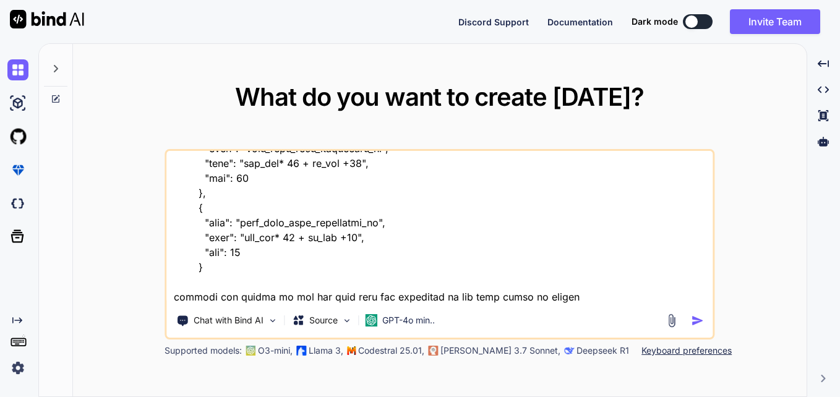
type textarea "{ "name": "Contact_id_Email", "expr": "row_num* 46 + id_val +0", "seq": 0 }, { …"
type textarea "x"
type textarea "{ "name": "Contact_id_Email", "expr": "row_num* 46 + id_val +0", "seq": 0 }, { …"
type textarea "x"
type textarea "{ "name": "Contact_id_Email", "expr": "row_num* 46 + id_val +0", "seq": 0 }, { …"
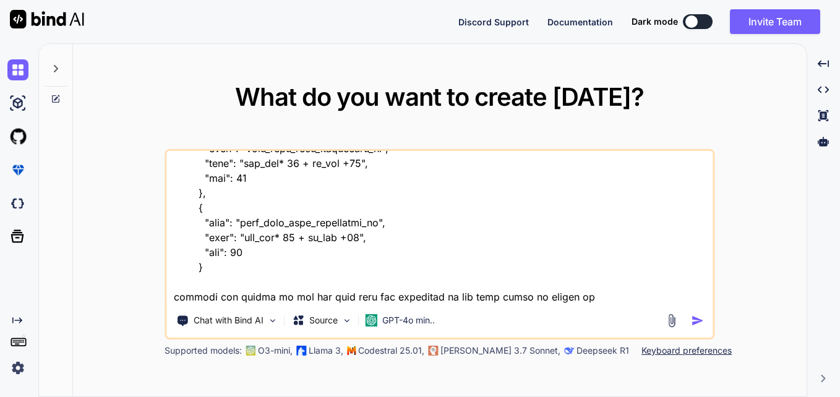
type textarea "x"
type textarea "{ "name": "Contact_id_Email", "expr": "row_num* 46 + id_val +0", "seq": 0 }, { …"
type textarea "x"
type textarea "{ "name": "Contact_id_Email", "expr": "row_num* 46 + id_val +0", "seq": 0 }, { …"
type textarea "x"
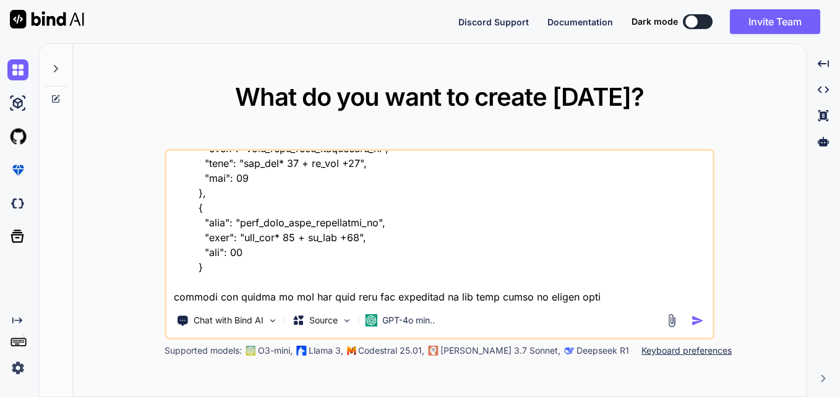
type textarea "{ "name": "Contact_id_Email", "expr": "row_num* 46 + id_val +0", "seq": 0 }, { …"
type textarea "x"
type textarea "{ "name": "Contact_id_Email", "expr": "row_num* 46 + id_val +0", "seq": 0 }, { …"
click at [257, 267] on textarea at bounding box center [439, 227] width 546 height 153
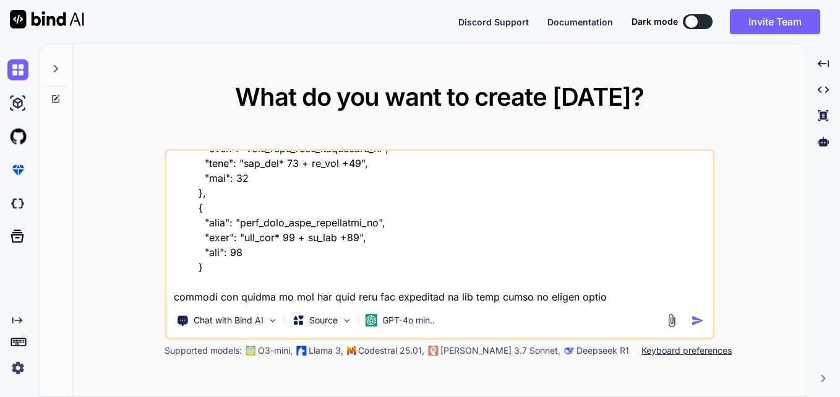
paste textarea "Contact_id_Email Contact_id_Mobile Contact_id_Fax_number Contact_id_Office Cont…"
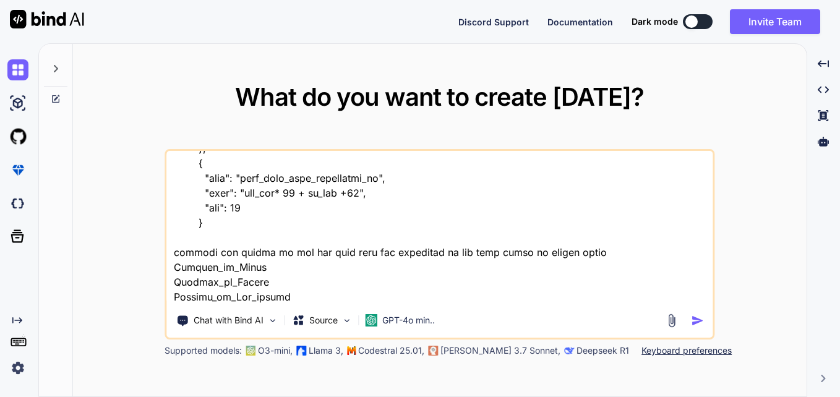
scroll to position [3996, 0]
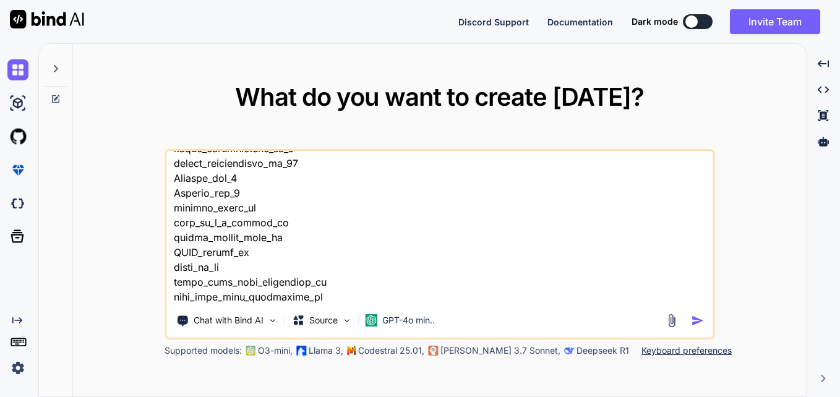
click at [696, 321] on img "button" at bounding box center [698, 320] width 13 height 13
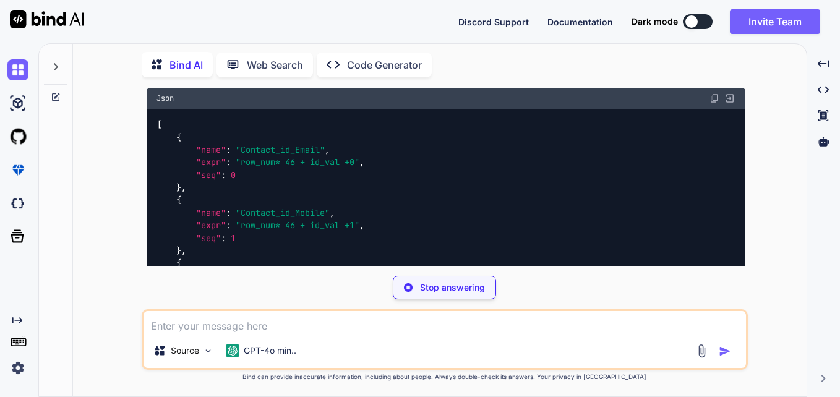
scroll to position [578, 0]
click at [714, 100] on img at bounding box center [715, 99] width 10 height 10
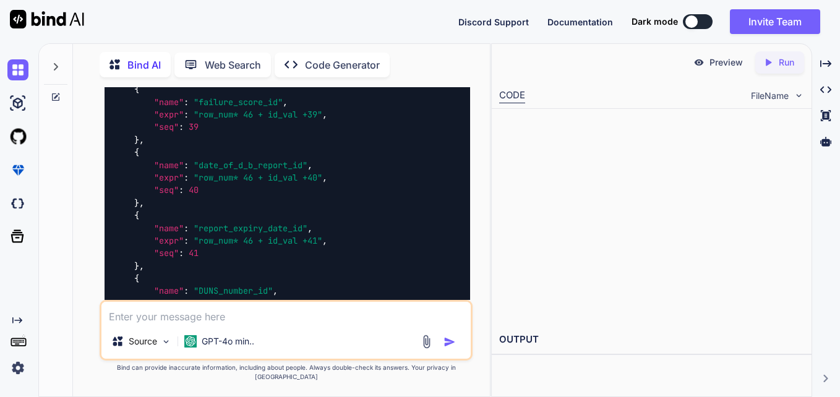
scroll to position [3684, 0]
